Goal: Check status: Check status

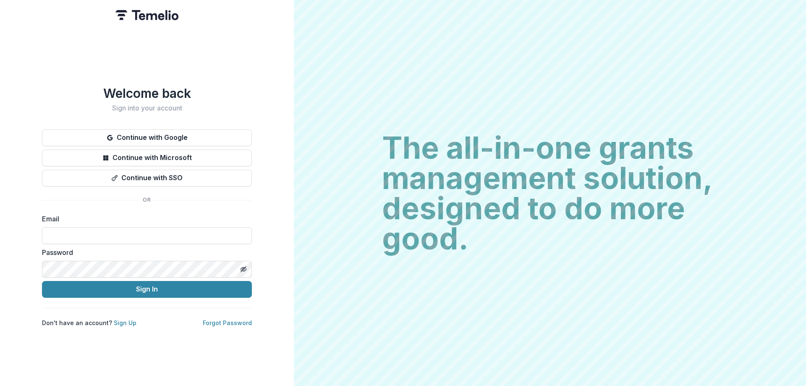
click at [190, 233] on input at bounding box center [147, 235] width 210 height 17
type input "**********"
click at [157, 285] on button "Sign In" at bounding box center [147, 289] width 210 height 17
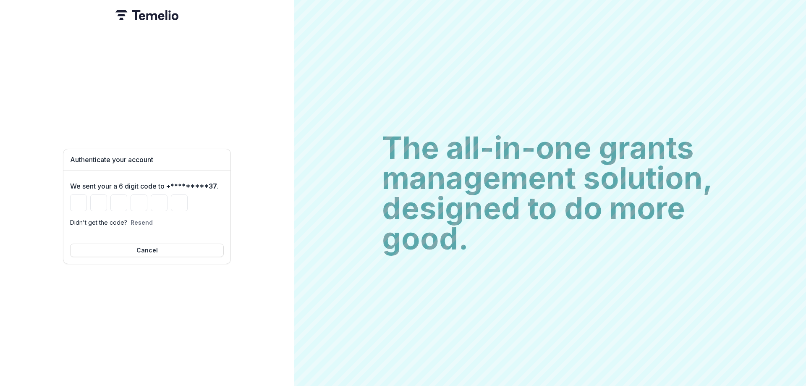
type input "*"
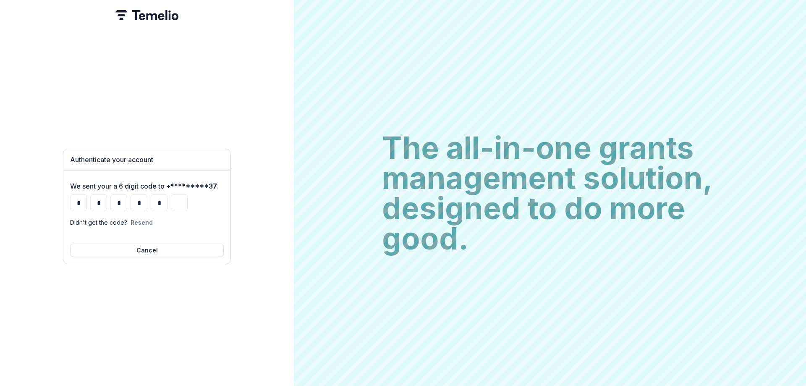
type input "*"
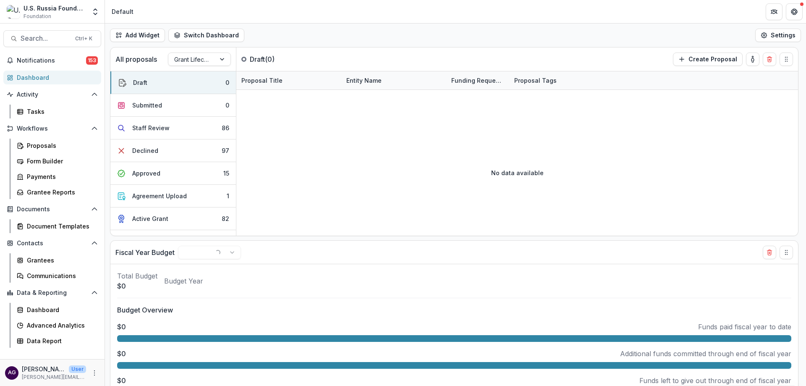
select select "******"
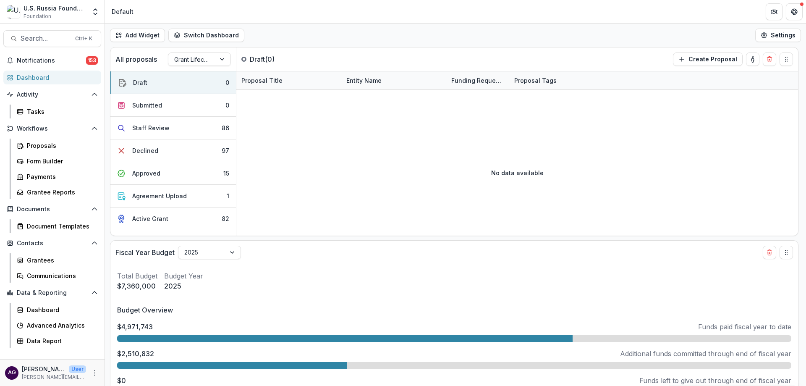
select select "******"
click at [33, 145] on div "Proposals" at bounding box center [61, 145] width 68 height 9
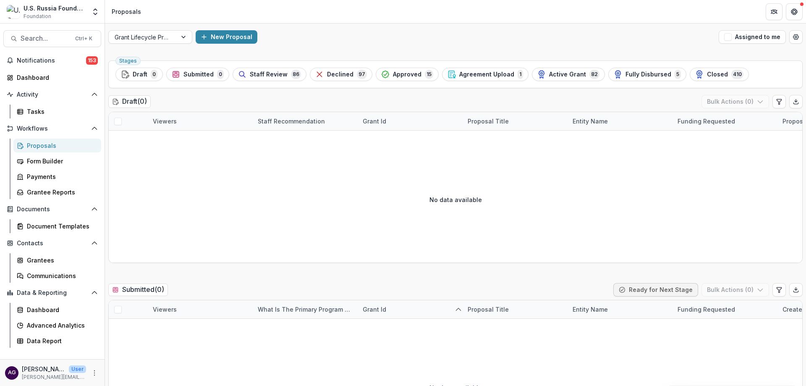
click at [550, 72] on span "Active Grant" at bounding box center [567, 74] width 37 height 7
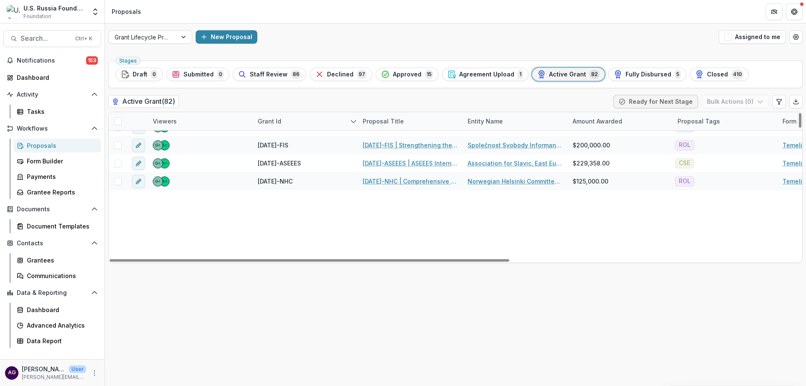
scroll to position [1069, 0]
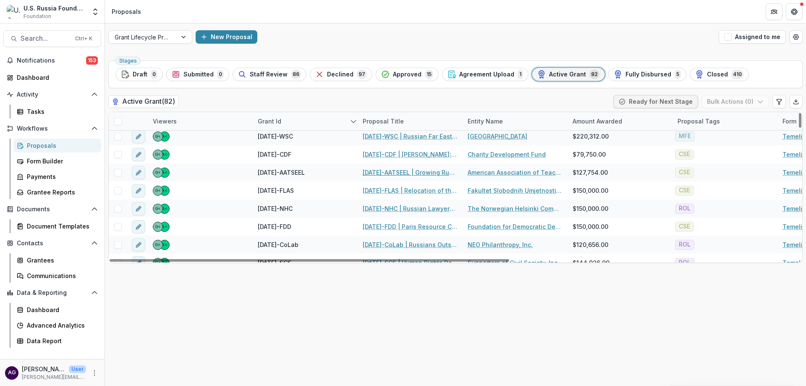
click at [391, 171] on link "[DATE]-AATSEEL | Growing Russian Studies through Bridge-Building and Inclusion" at bounding box center [410, 172] width 95 height 9
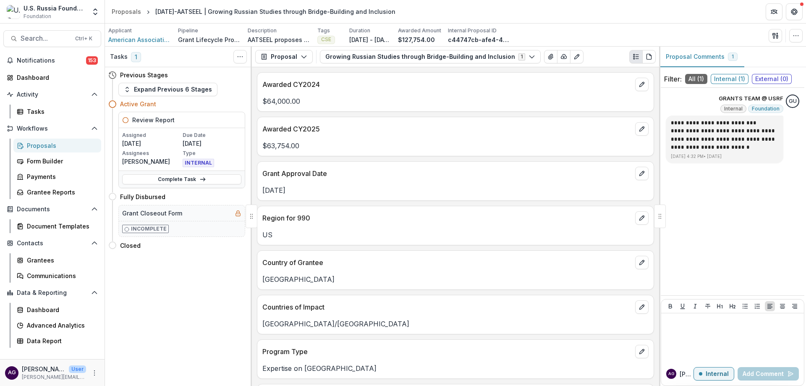
click at [301, 59] on icon "button" at bounding box center [304, 56] width 7 height 7
click at [296, 116] on div "Grant Agreements" at bounding box center [310, 117] width 77 height 9
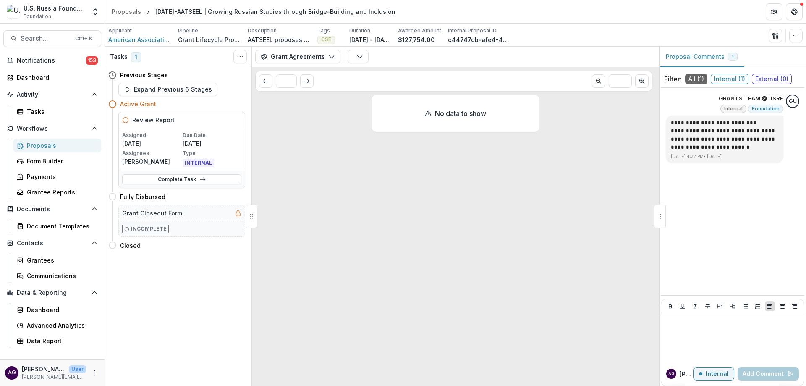
click at [318, 56] on button "Grant Agreements" at bounding box center [297, 56] width 85 height 13
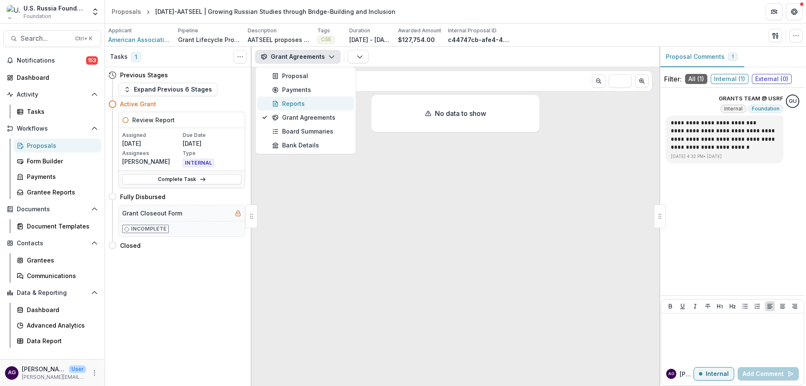
click at [306, 105] on div "Reports" at bounding box center [310, 103] width 77 height 9
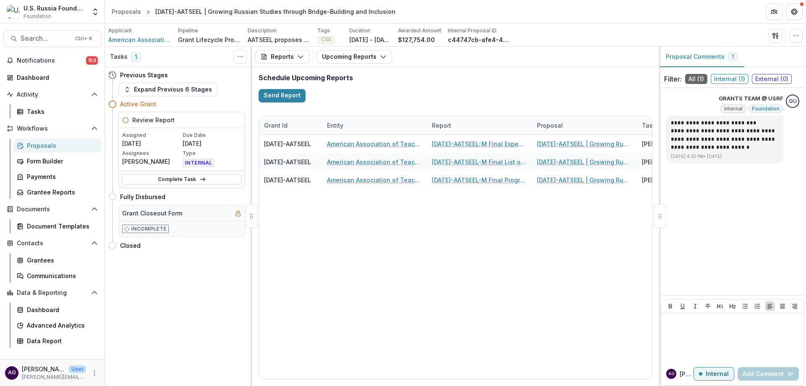
click at [289, 54] on button "Reports" at bounding box center [282, 56] width 54 height 13
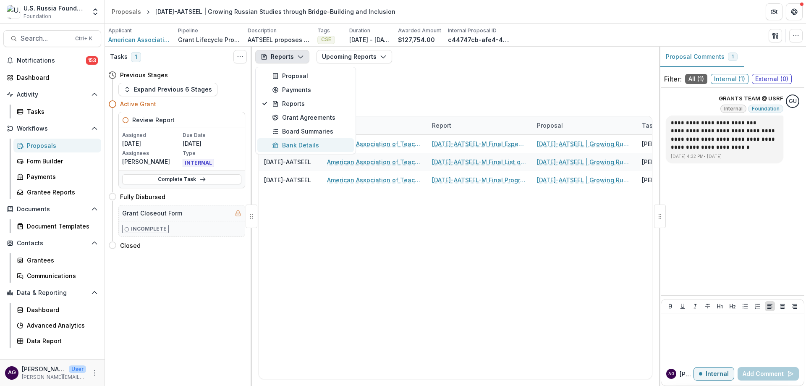
click at [291, 144] on div "Bank Details" at bounding box center [310, 145] width 77 height 9
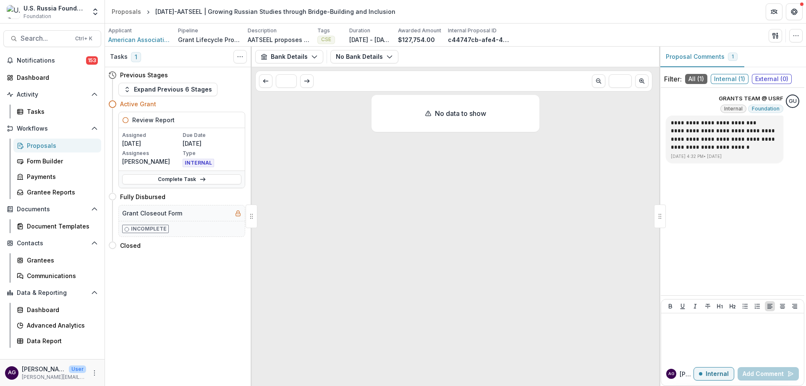
click at [294, 55] on button "Bank Details" at bounding box center [289, 56] width 68 height 13
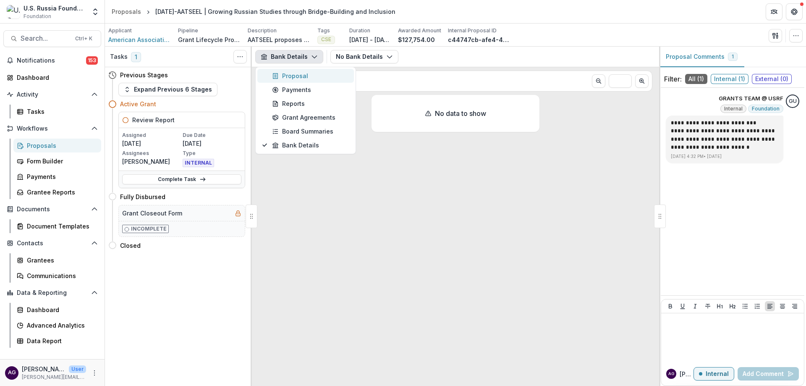
click at [292, 74] on div "Proposal" at bounding box center [310, 75] width 77 height 9
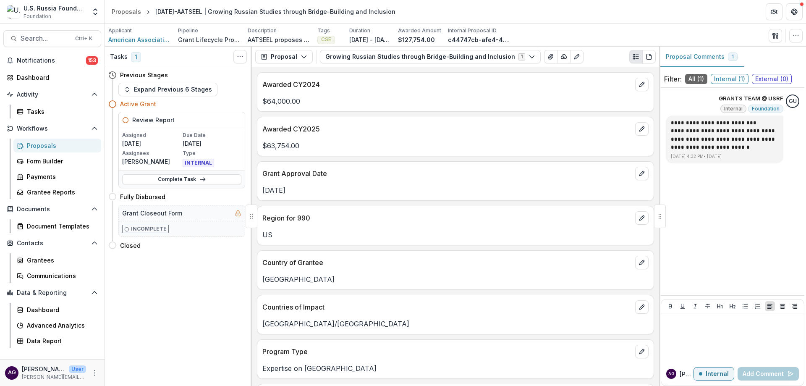
click at [297, 56] on button "Proposal" at bounding box center [284, 56] width 58 height 13
click at [298, 116] on div "Grant Agreements" at bounding box center [310, 117] width 77 height 9
